Goal: Transaction & Acquisition: Purchase product/service

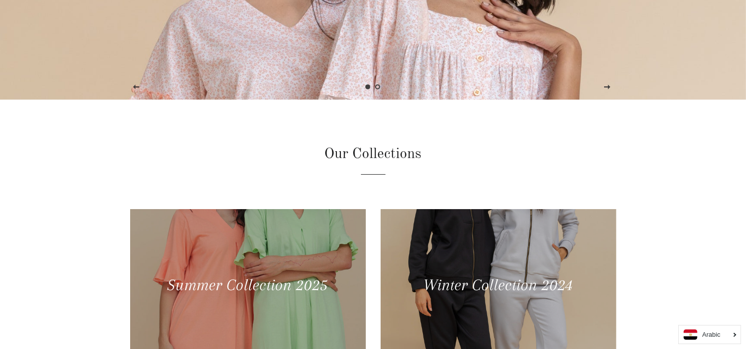
scroll to position [266, 0]
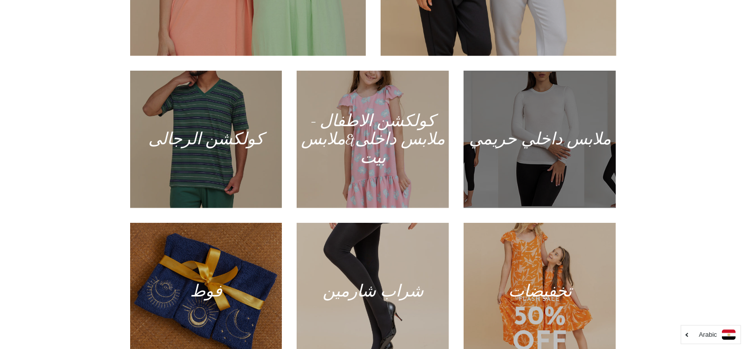
scroll to position [555, 0]
click at [511, 160] on div at bounding box center [540, 138] width 157 height 141
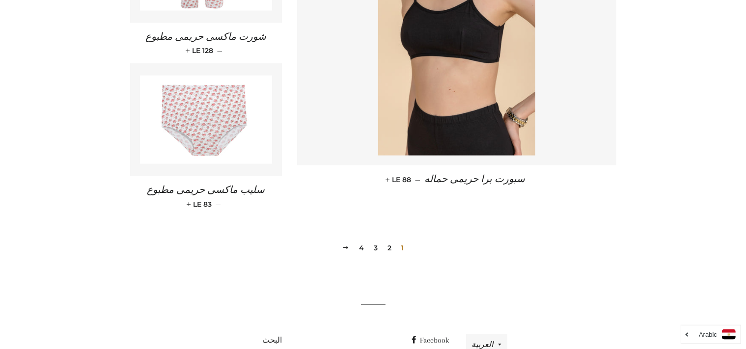
scroll to position [1430, 0]
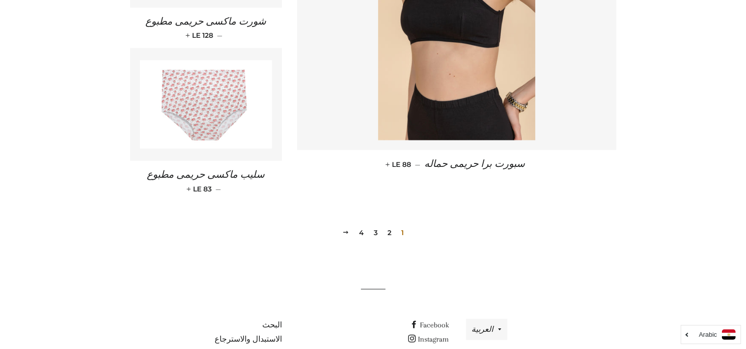
click at [363, 225] on link "4" at bounding box center [361, 232] width 13 height 15
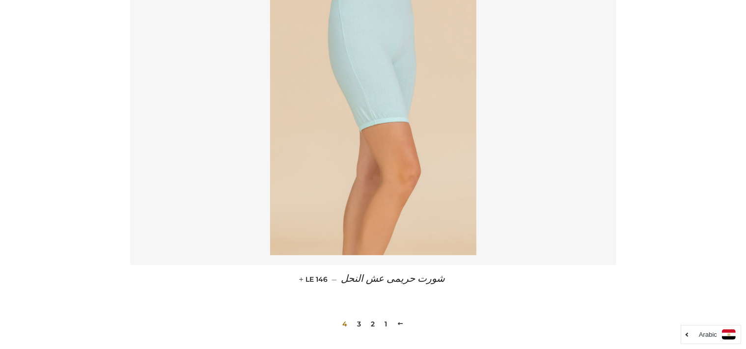
scroll to position [643, 0]
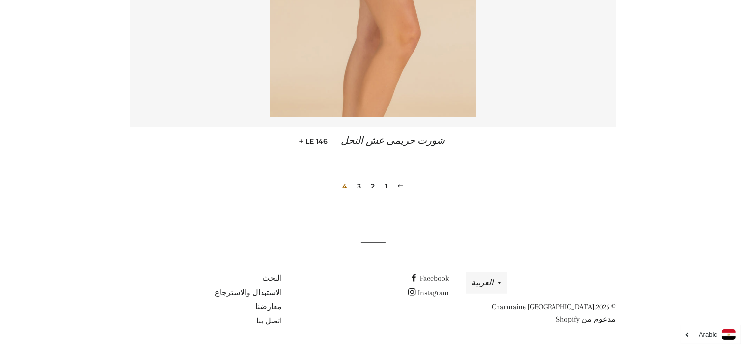
click at [360, 188] on link "3" at bounding box center [359, 186] width 12 height 15
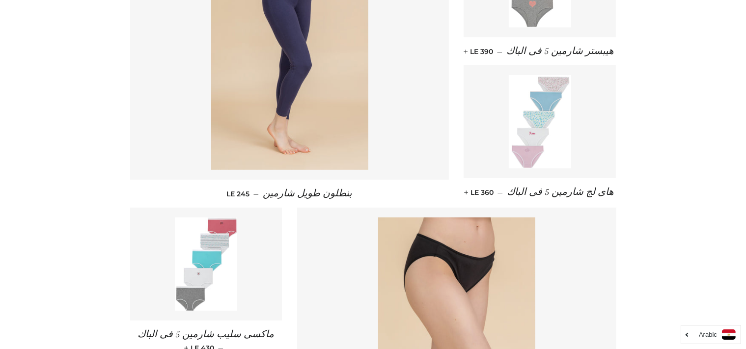
scroll to position [518, 0]
click at [515, 156] on img at bounding box center [540, 120] width 62 height 93
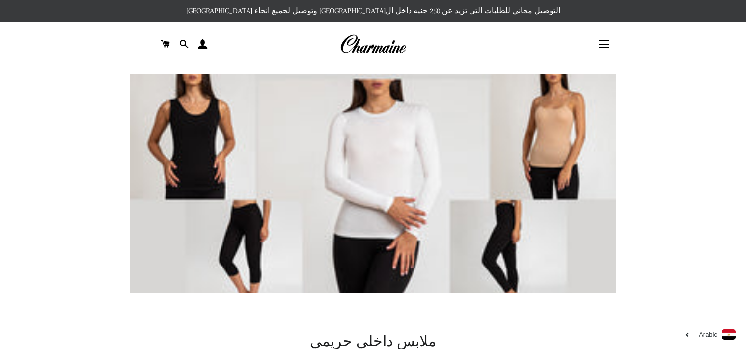
scroll to position [518, 0]
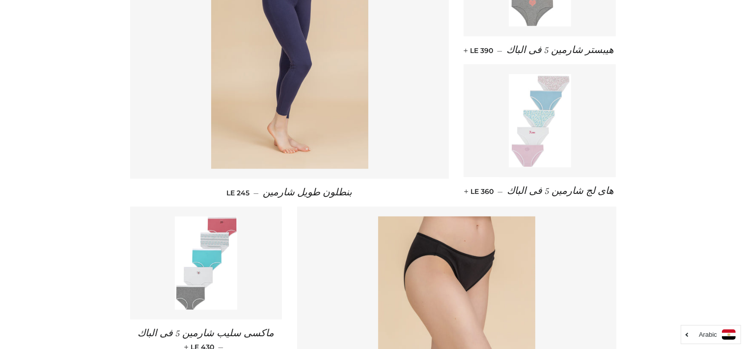
click at [519, 147] on img at bounding box center [540, 120] width 62 height 93
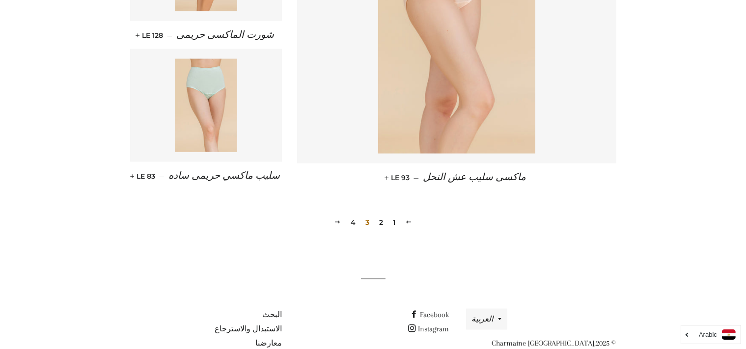
scroll to position [1420, 0]
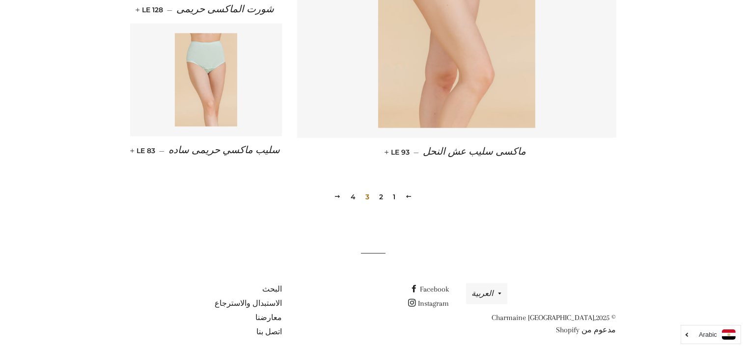
click at [381, 190] on link "2" at bounding box center [381, 197] width 12 height 15
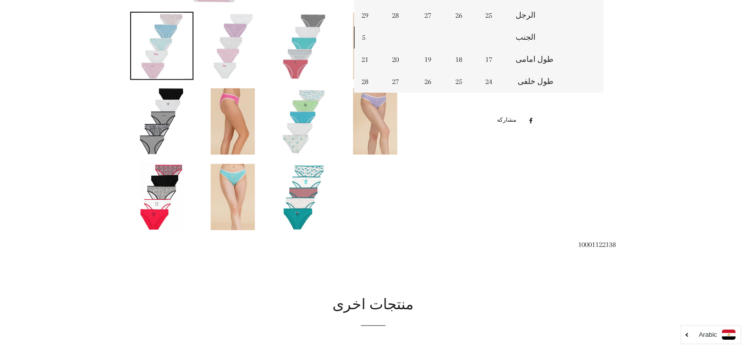
scroll to position [521, 0]
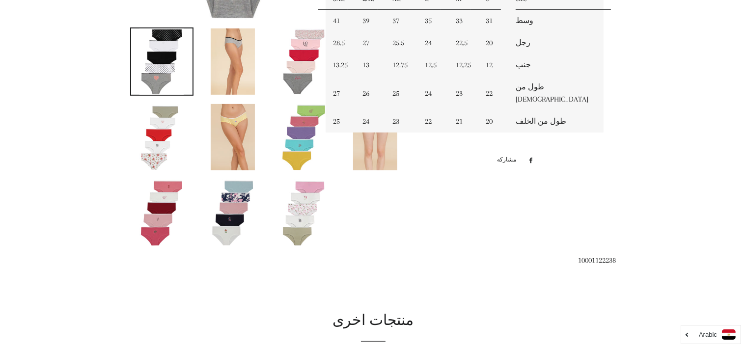
scroll to position [566, 0]
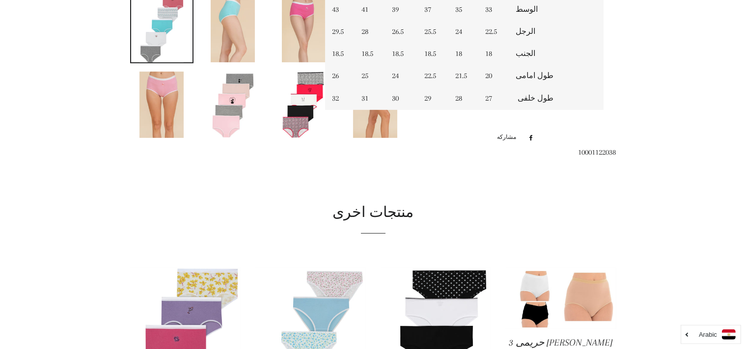
scroll to position [493, 0]
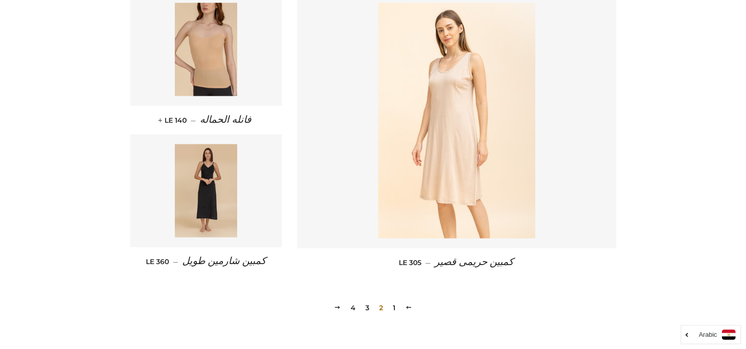
scroll to position [1430, 0]
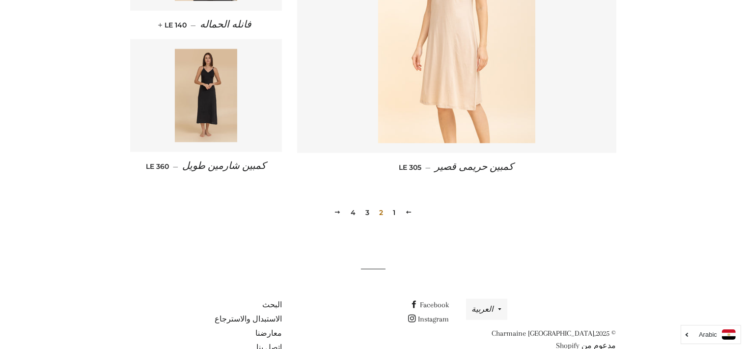
click at [394, 205] on link "1" at bounding box center [394, 212] width 10 height 15
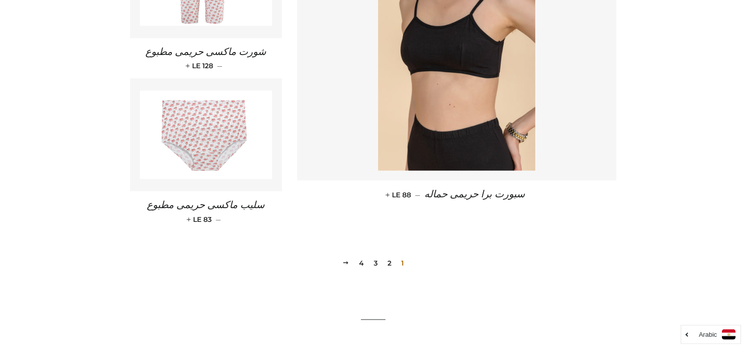
scroll to position [1430, 0]
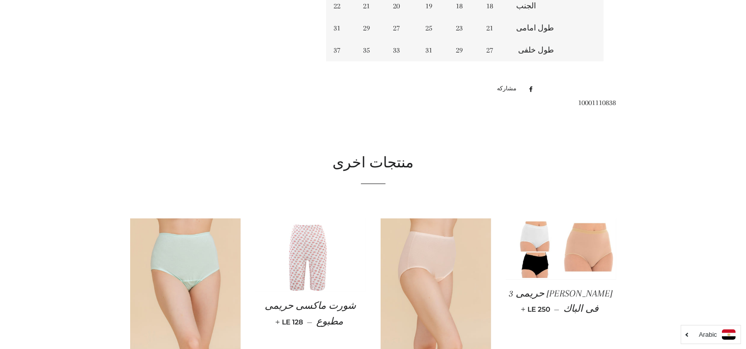
scroll to position [490, 0]
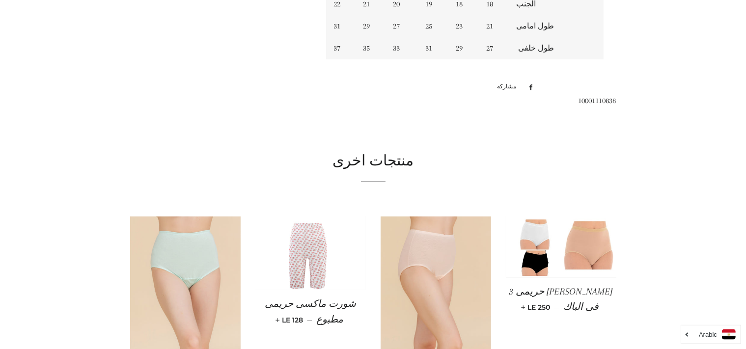
click at [205, 252] on img at bounding box center [185, 300] width 110 height 166
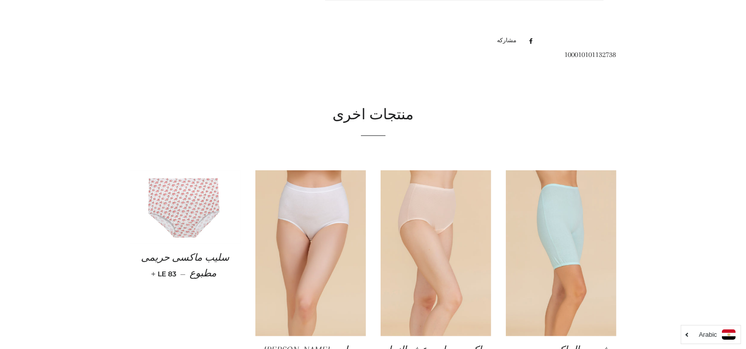
scroll to position [656, 0]
click at [540, 193] on img at bounding box center [561, 253] width 110 height 166
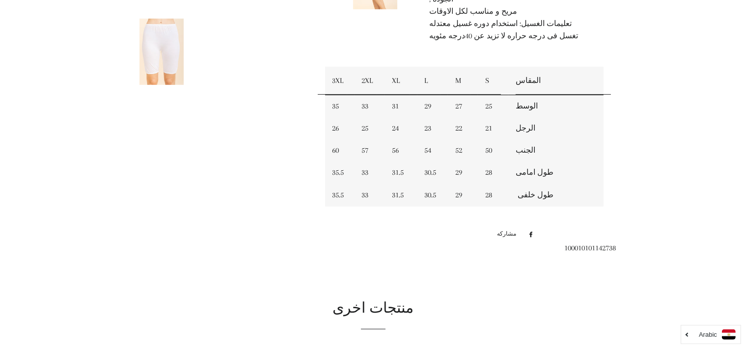
scroll to position [434, 0]
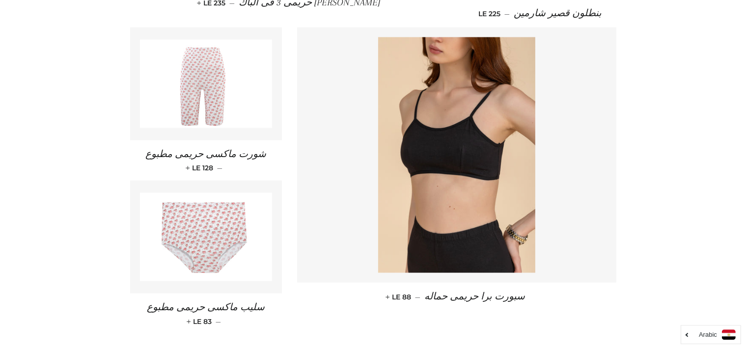
scroll to position [1430, 0]
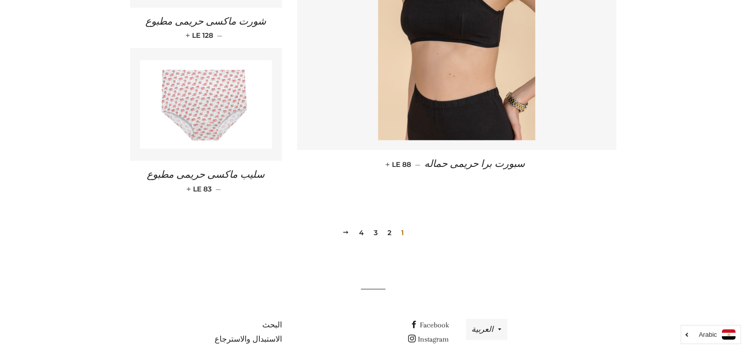
click at [387, 225] on link "2" at bounding box center [390, 232] width 12 height 15
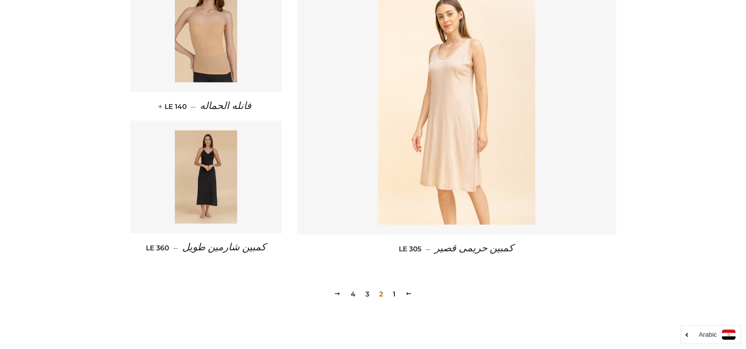
scroll to position [1373, 0]
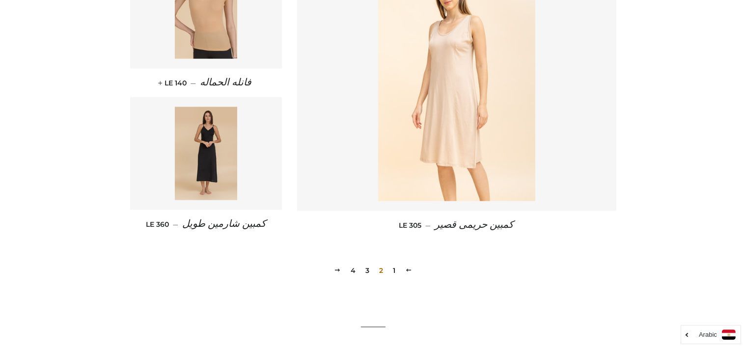
click at [395, 263] on link "1" at bounding box center [394, 270] width 10 height 15
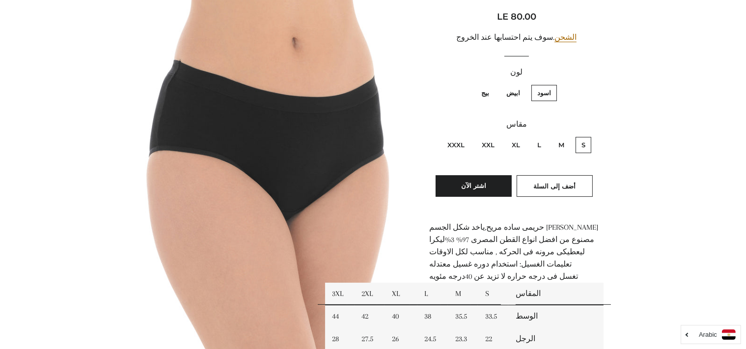
scroll to position [151, 0]
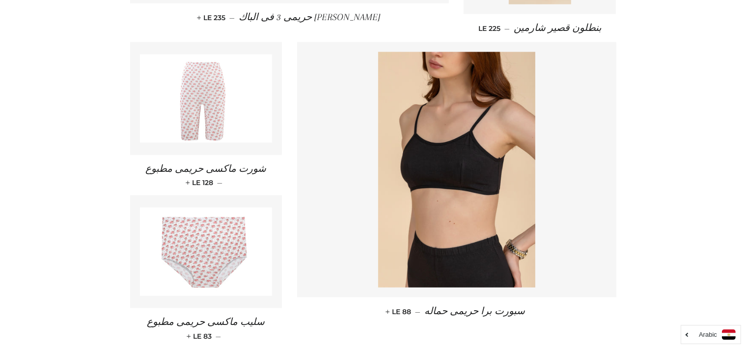
scroll to position [1282, 0]
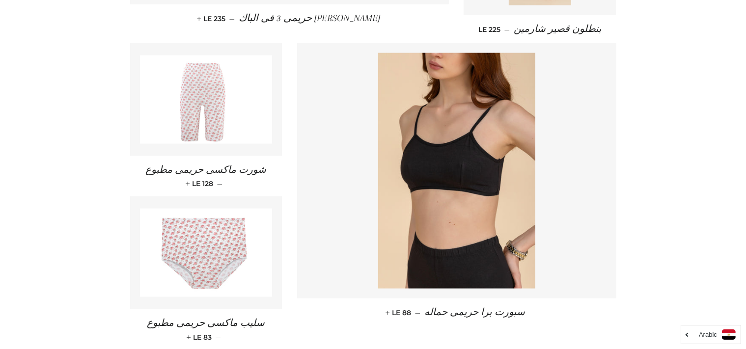
click at [213, 68] on img at bounding box center [206, 99] width 133 height 88
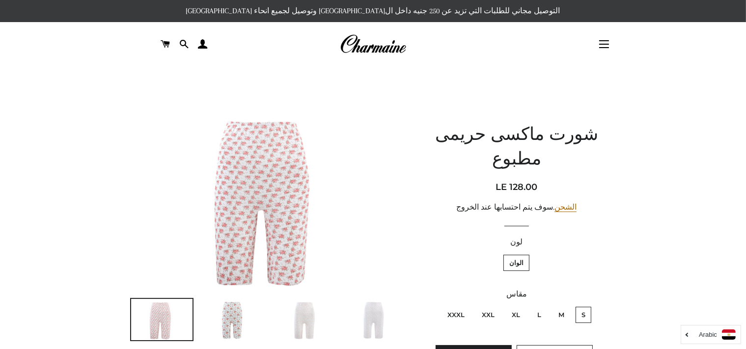
click at [377, 43] on img at bounding box center [373, 44] width 66 height 22
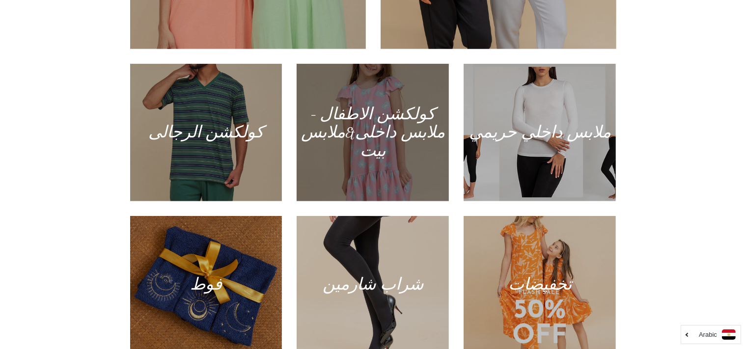
scroll to position [563, 0]
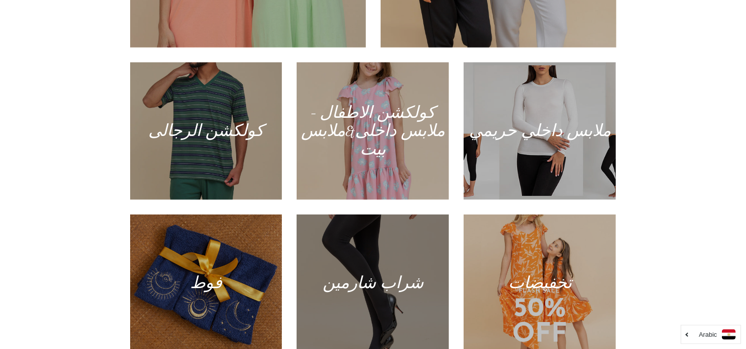
click at [355, 256] on div at bounding box center [373, 283] width 157 height 141
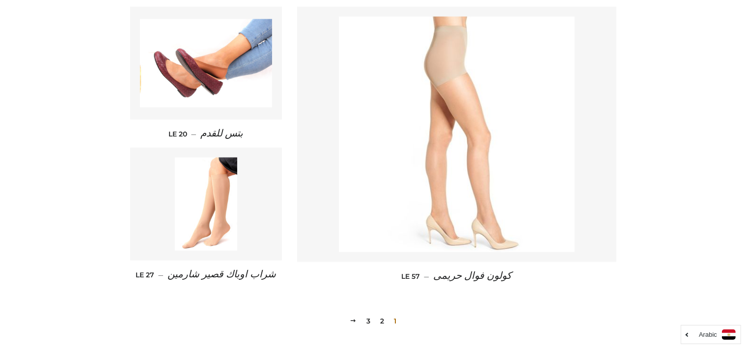
scroll to position [1287, 0]
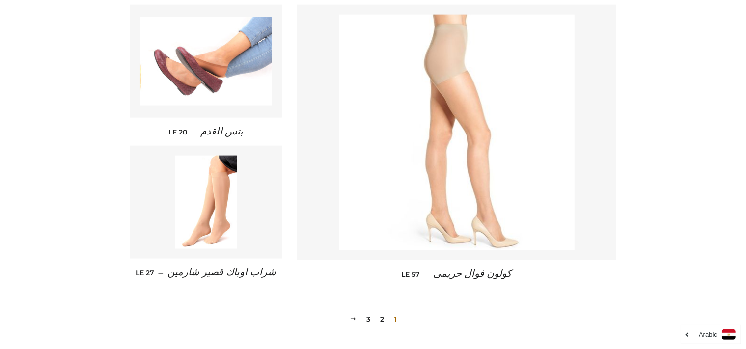
click at [252, 77] on img at bounding box center [206, 61] width 133 height 88
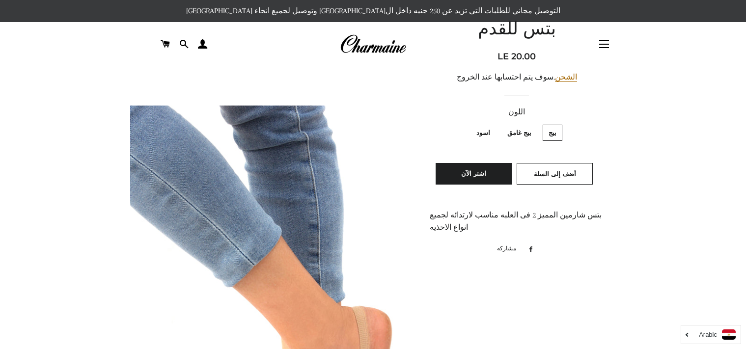
scroll to position [211, 0]
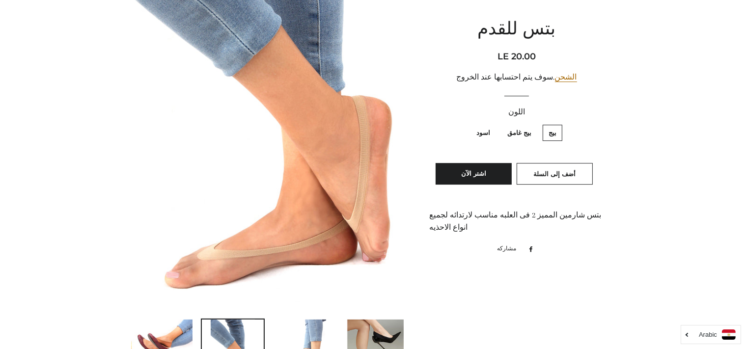
click at [474, 137] on label "اسود" at bounding box center [483, 133] width 26 height 16
click at [493, 124] on input "اسود" at bounding box center [493, 123] width 0 height 0
radio input "true"
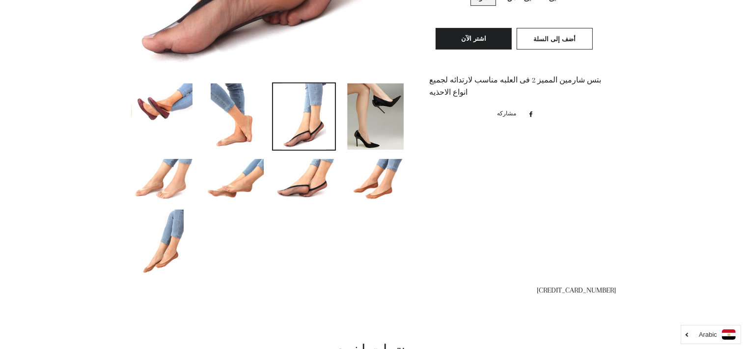
scroll to position [467, 0]
